Goal: Task Accomplishment & Management: Use online tool/utility

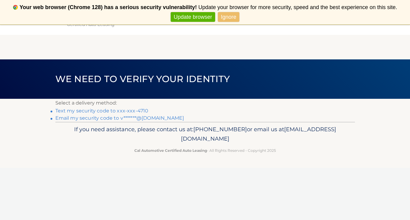
click at [137, 109] on link "Text my security code to xxx-xxx-4710" at bounding box center [101, 111] width 93 height 6
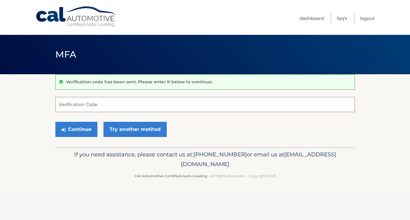
click at [91, 109] on input "Verification Code" at bounding box center [204, 104] width 299 height 15
type input "401924"
click at [90, 126] on button "Continue" at bounding box center [76, 129] width 42 height 15
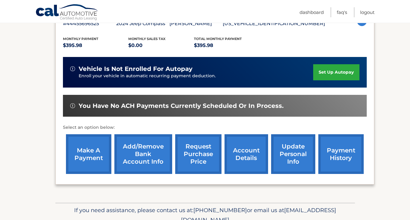
scroll to position [136, 0]
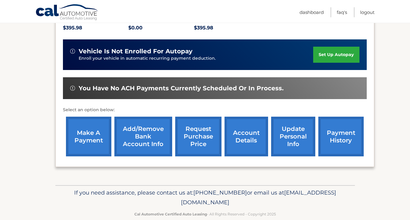
click at [97, 137] on link "make a payment" at bounding box center [88, 136] width 45 height 40
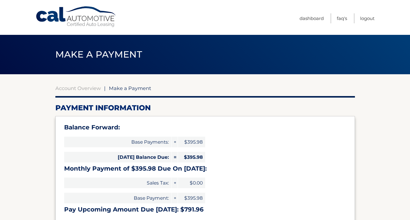
select select "ZjAzYzk5NTgtNDZhZS00ZDgwLWE4ZWEtOTEyZjMwMWI4MGU4"
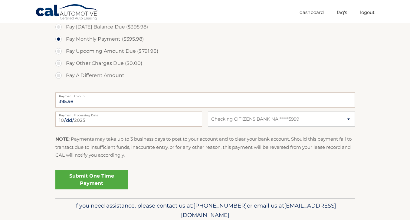
scroll to position [215, 0]
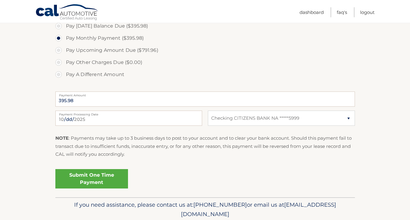
click at [100, 178] on link "Submit One Time Payment" at bounding box center [91, 178] width 73 height 19
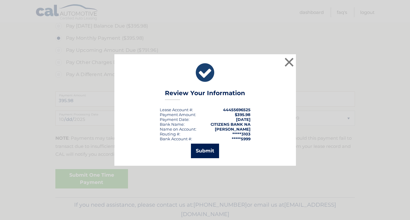
click at [203, 152] on button "Submit" at bounding box center [205, 150] width 28 height 15
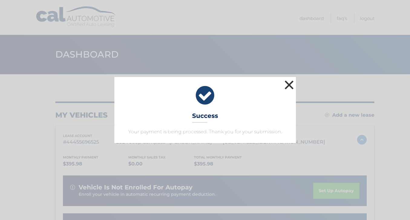
click at [291, 83] on button "×" at bounding box center [289, 85] width 12 height 12
